Goal: Complete application form: Complete application form

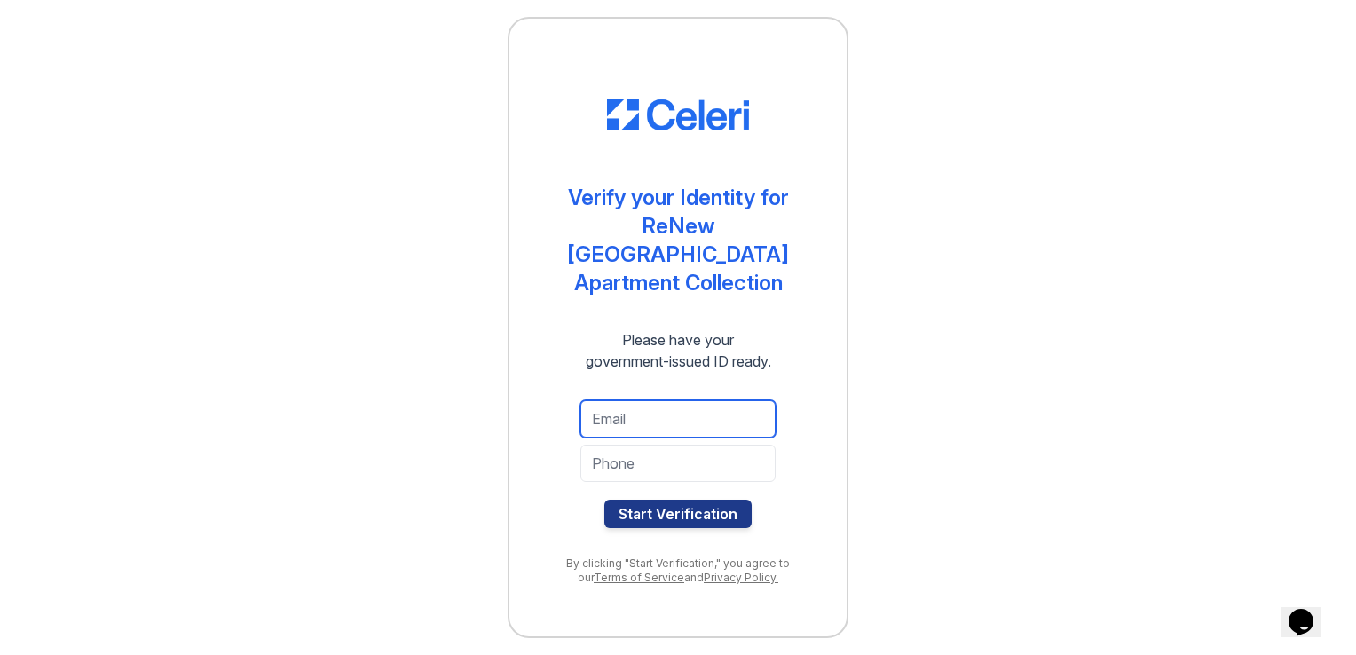
click at [650, 402] on input "email" at bounding box center [678, 418] width 195 height 37
type input "Sharon.Chatman3357@gmail.com"
type input "3474615185"
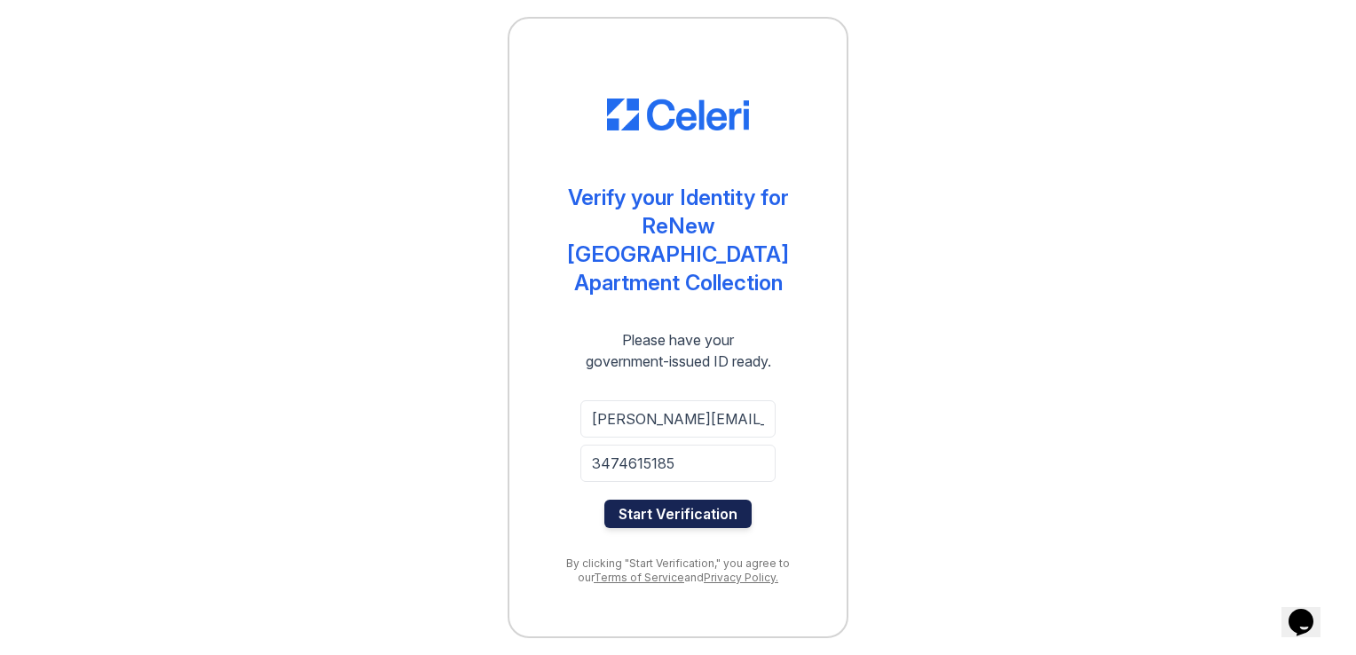
click at [657, 502] on button "Start Verification" at bounding box center [678, 514] width 147 height 28
